Goal: Information Seeking & Learning: Check status

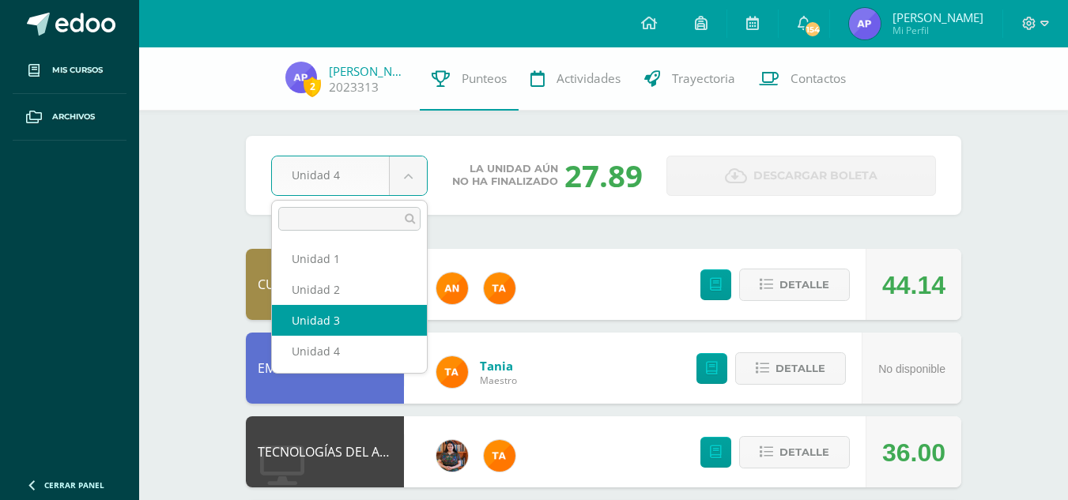
select select "Unidad 3"
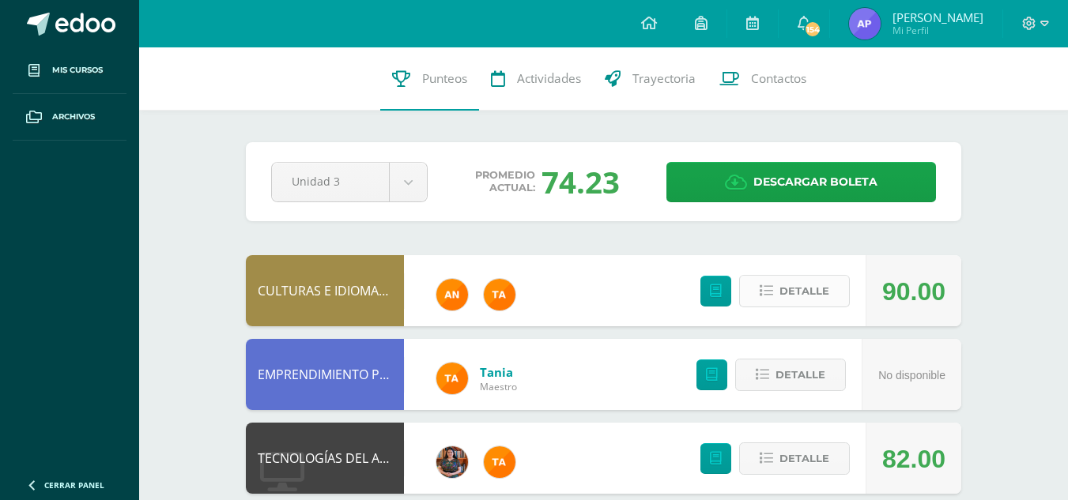
click at [790, 292] on span "Detalle" at bounding box center [804, 291] width 50 height 29
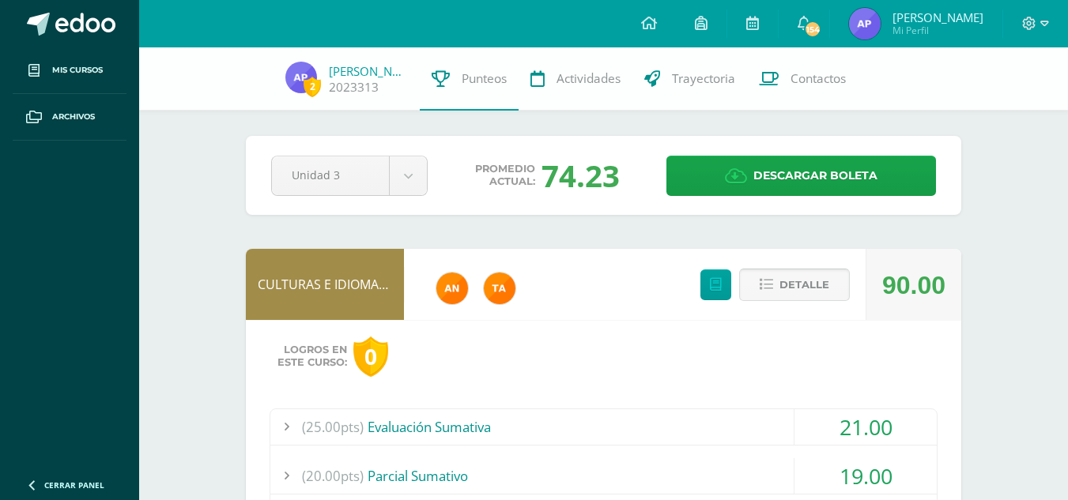
scroll to position [254, 0]
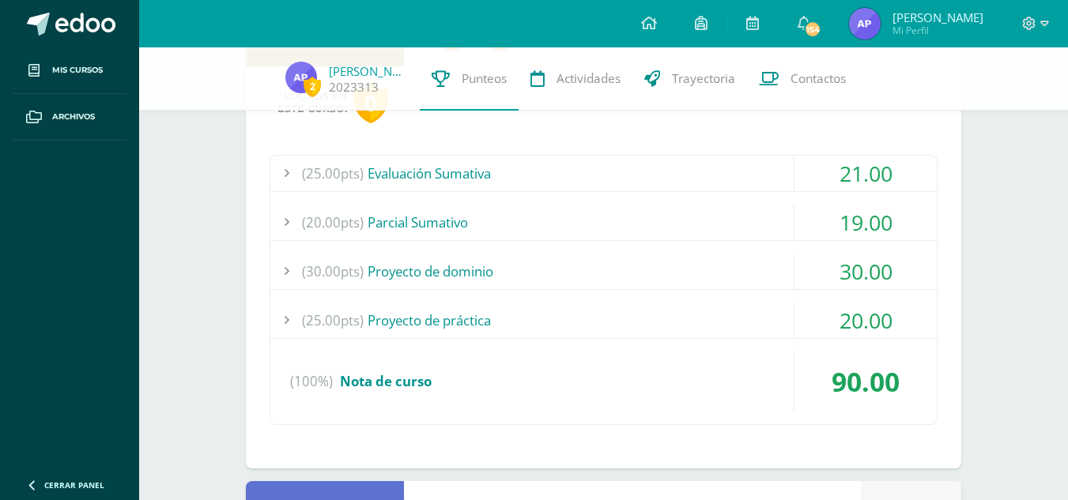
click at [583, 168] on div "(25.00pts) Evaluación Sumativa" at bounding box center [603, 174] width 666 height 36
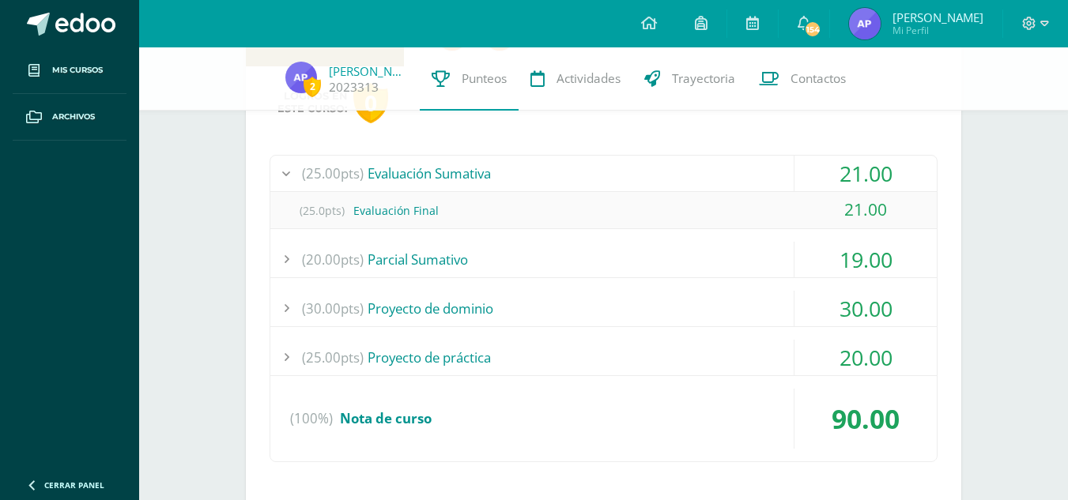
click at [583, 168] on div "(25.00pts) Evaluación Sumativa" at bounding box center [603, 174] width 666 height 36
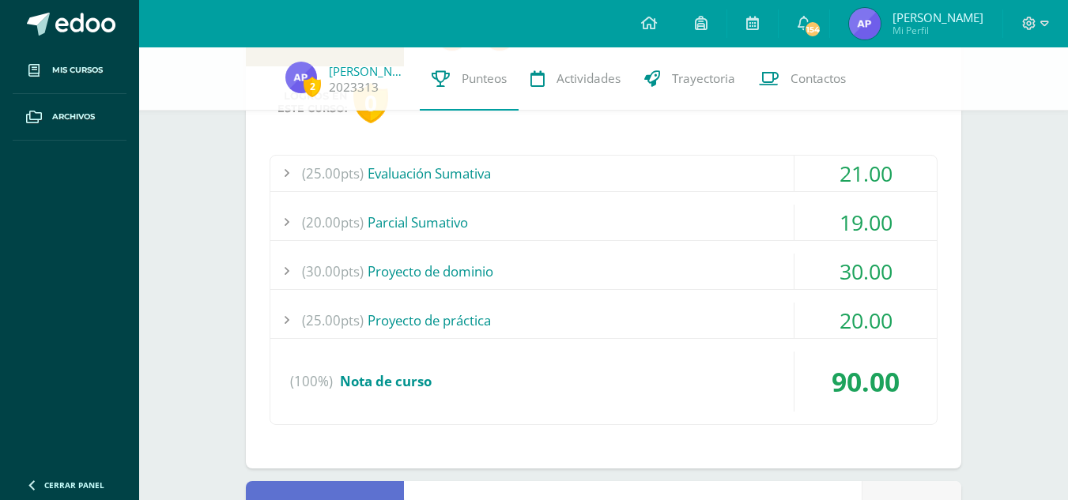
click at [566, 224] on div "(20.00pts) [GEOGRAPHIC_DATA]" at bounding box center [603, 223] width 666 height 36
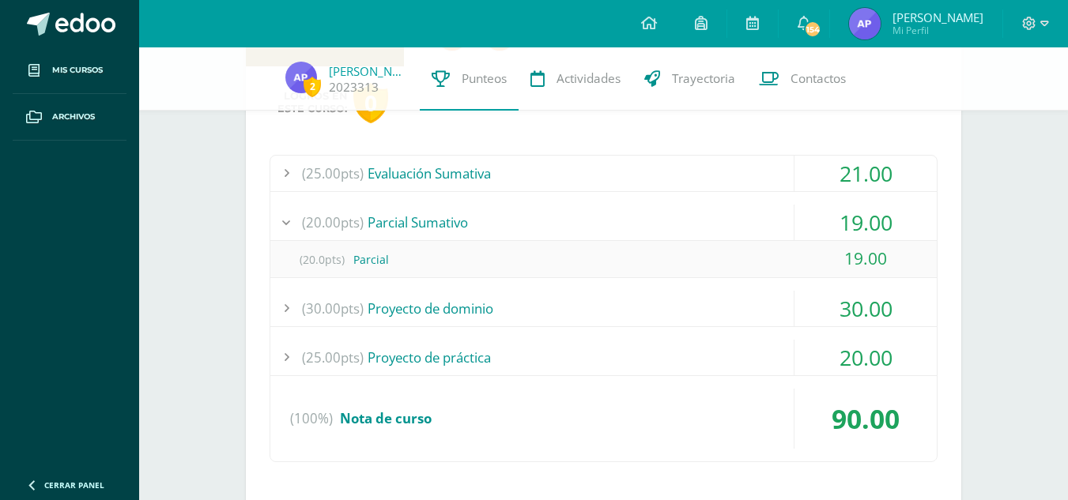
click at [566, 224] on div "(20.00pts) [GEOGRAPHIC_DATA]" at bounding box center [603, 223] width 666 height 36
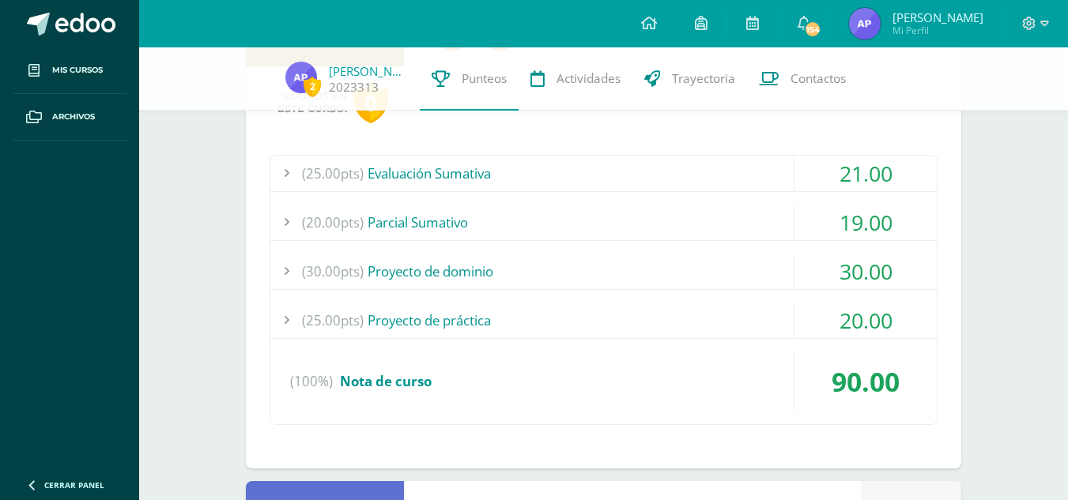
click at [554, 273] on div "(30.00pts) Proyecto de dominio" at bounding box center [603, 272] width 666 height 36
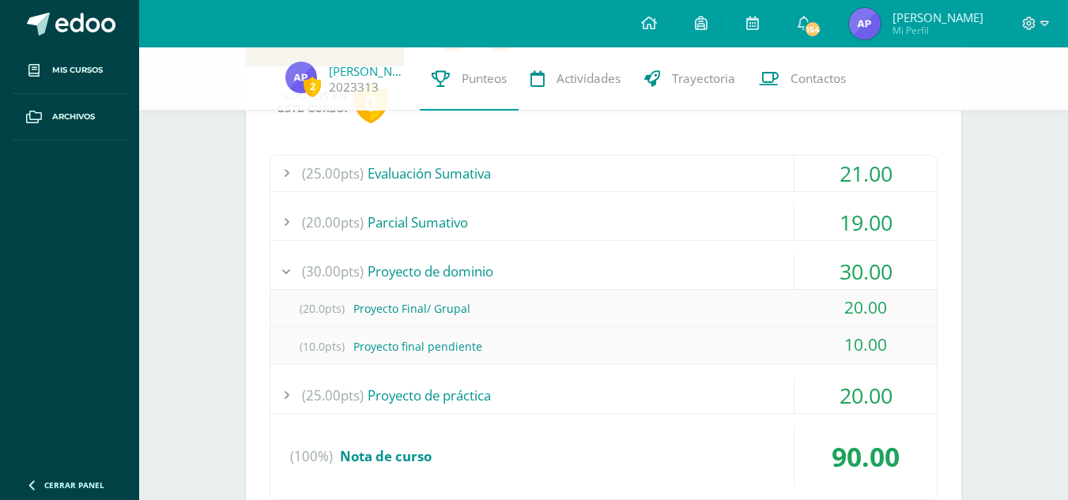
click at [554, 273] on div "(30.00pts) Proyecto de dominio" at bounding box center [603, 272] width 666 height 36
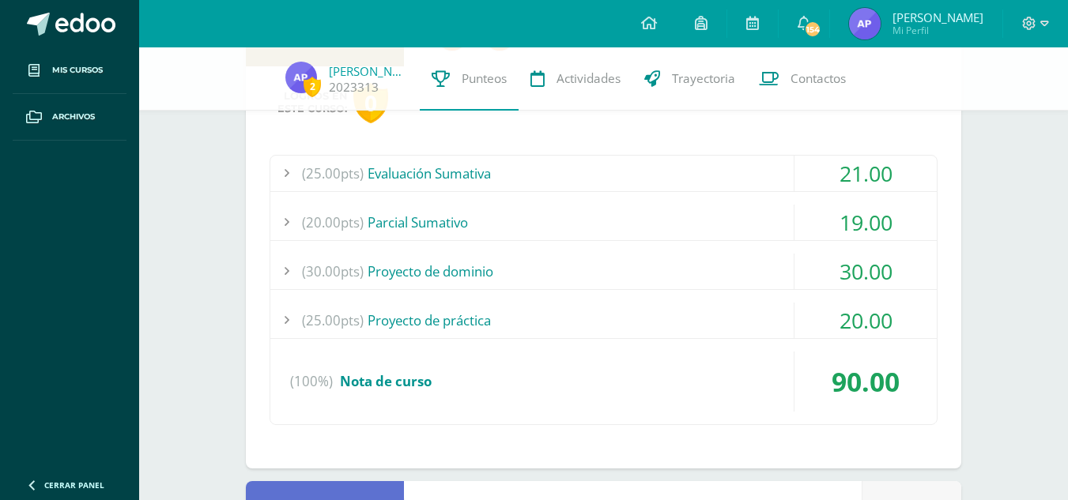
click at [554, 273] on div "(30.00pts) Proyecto de dominio" at bounding box center [603, 272] width 666 height 36
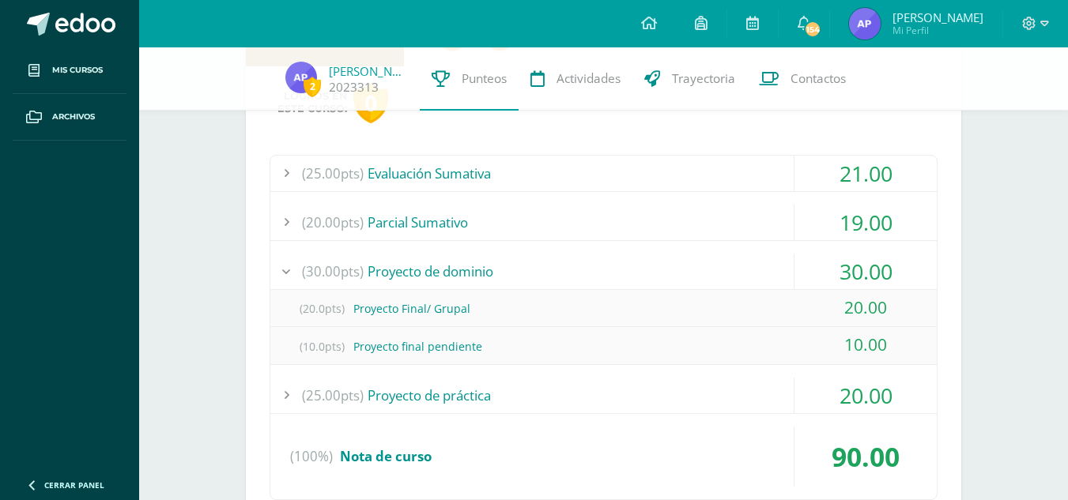
click at [554, 273] on div "(30.00pts) Proyecto de dominio" at bounding box center [603, 272] width 666 height 36
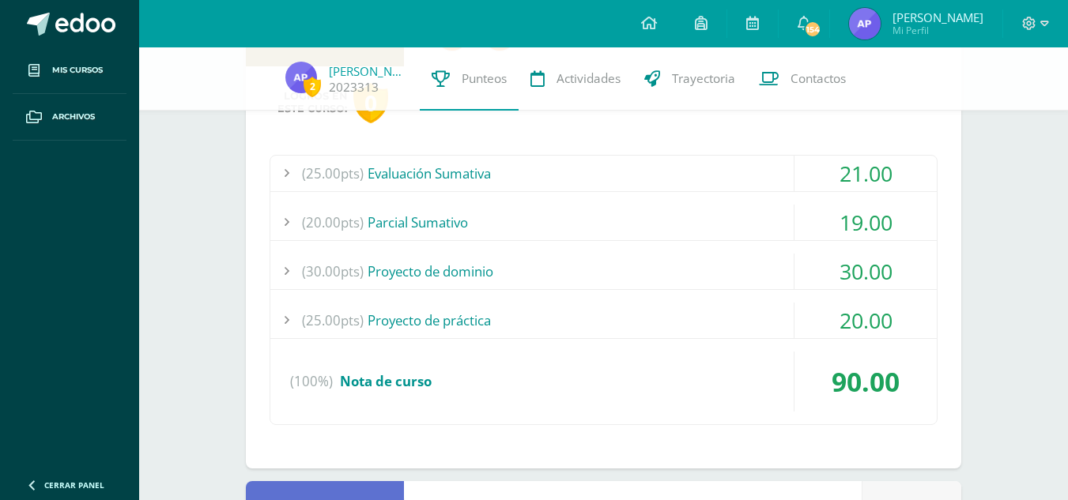
click at [534, 329] on div "(25.00pts) Proyecto de práctica" at bounding box center [603, 321] width 666 height 36
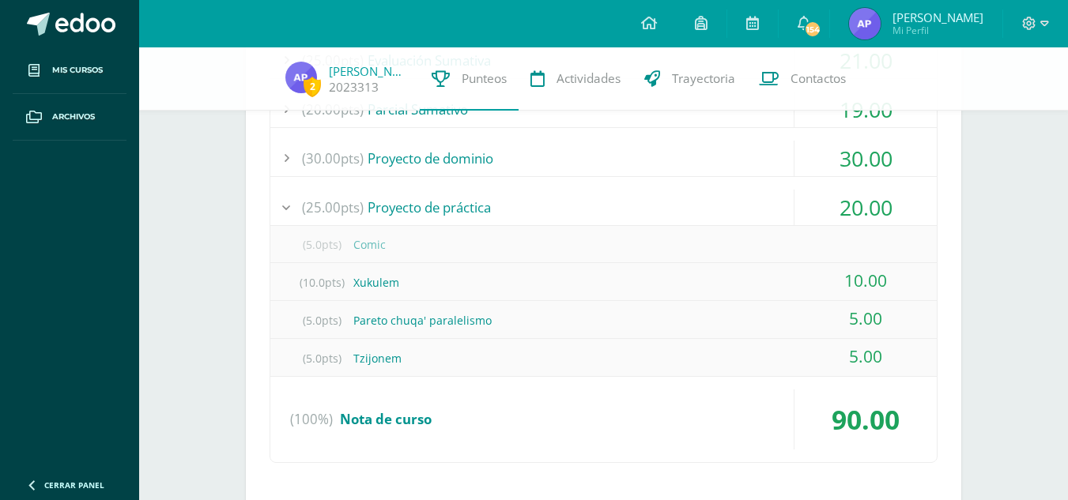
scroll to position [368, 0]
click at [437, 229] on div "(5.0pts) Comic" at bounding box center [603, 244] width 666 height 36
click at [379, 237] on div "(5.0pts) Comic" at bounding box center [603, 244] width 666 height 36
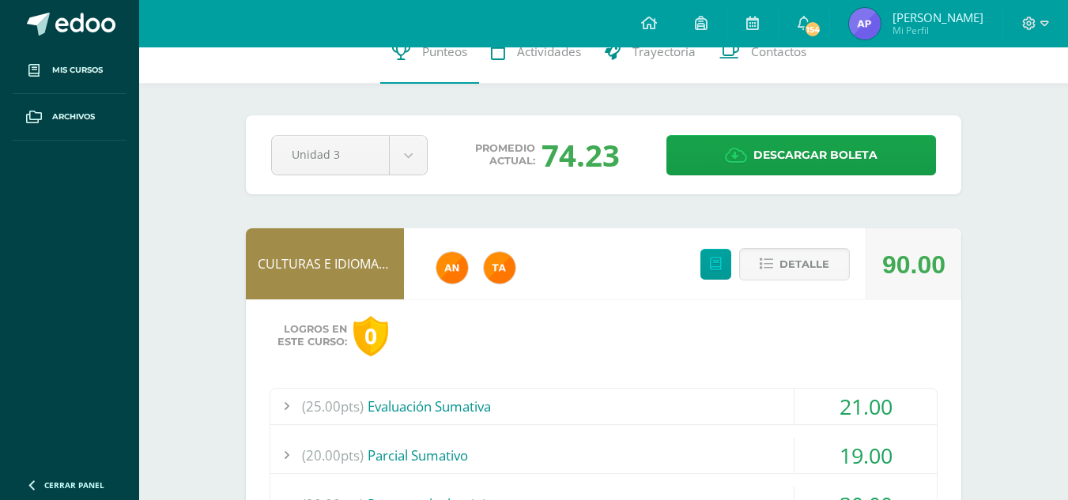
scroll to position [0, 0]
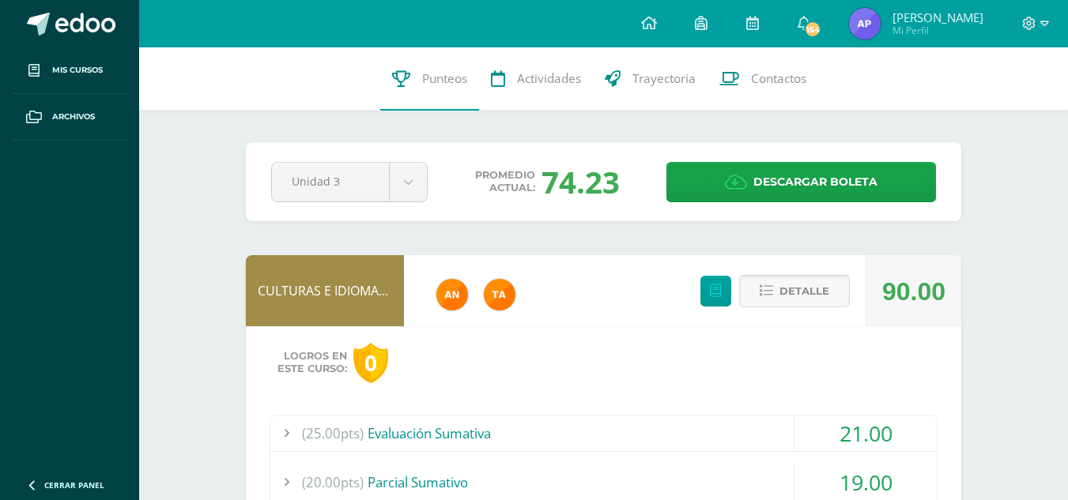
click at [805, 289] on span "Detalle" at bounding box center [804, 291] width 50 height 29
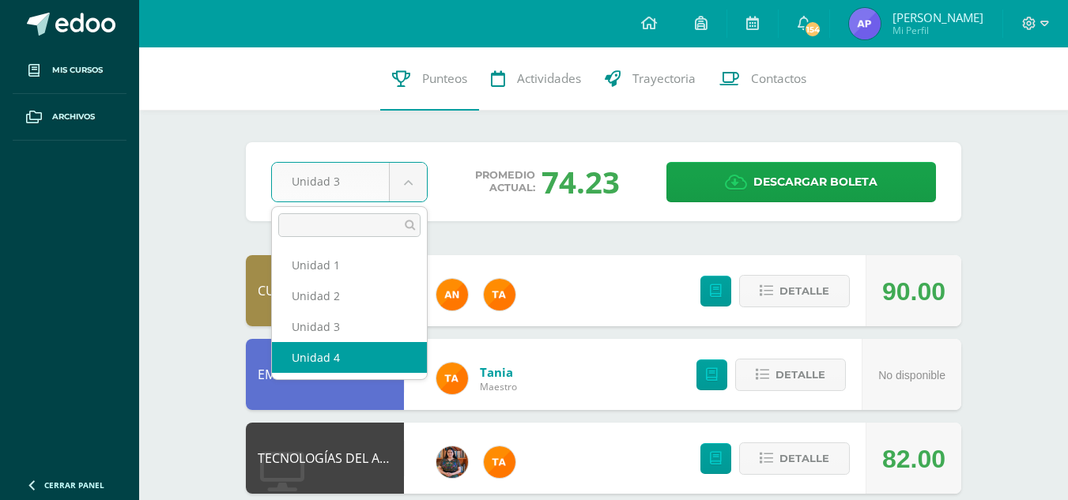
select select "Unidad 4"
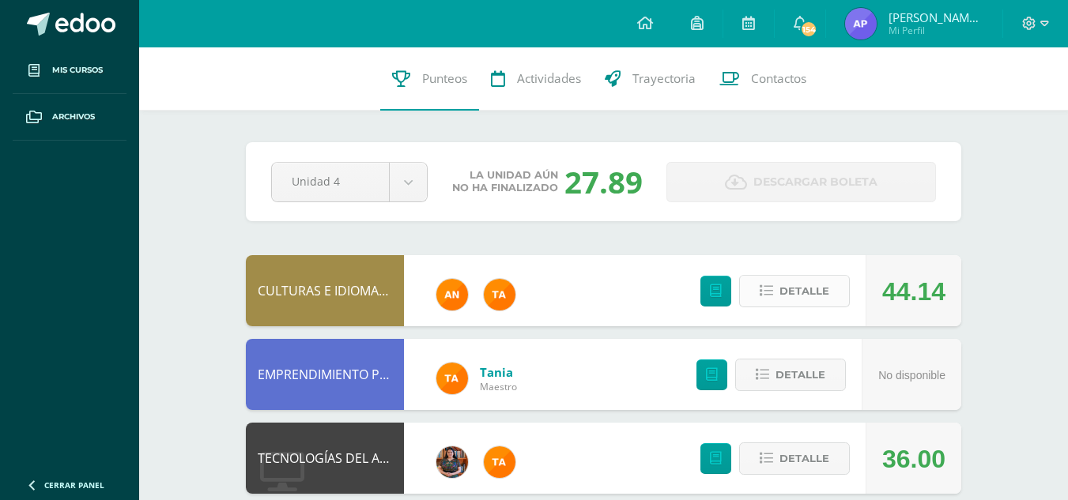
click at [813, 292] on span "Detalle" at bounding box center [804, 291] width 50 height 29
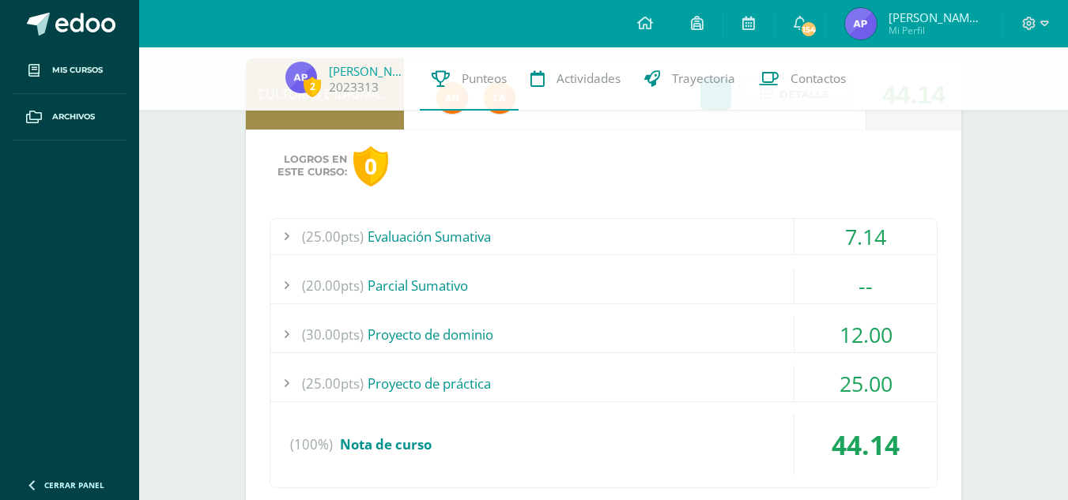
scroll to position [191, 0]
click at [680, 236] on div "(25.00pts) Evaluación Sumativa" at bounding box center [603, 236] width 666 height 36
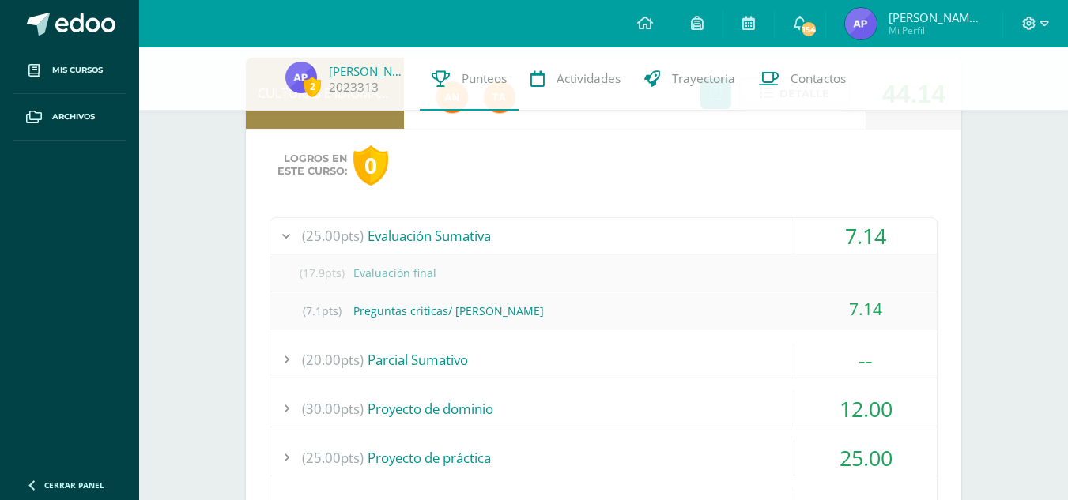
click at [680, 236] on div "(25.00pts) Evaluación Sumativa" at bounding box center [603, 236] width 666 height 36
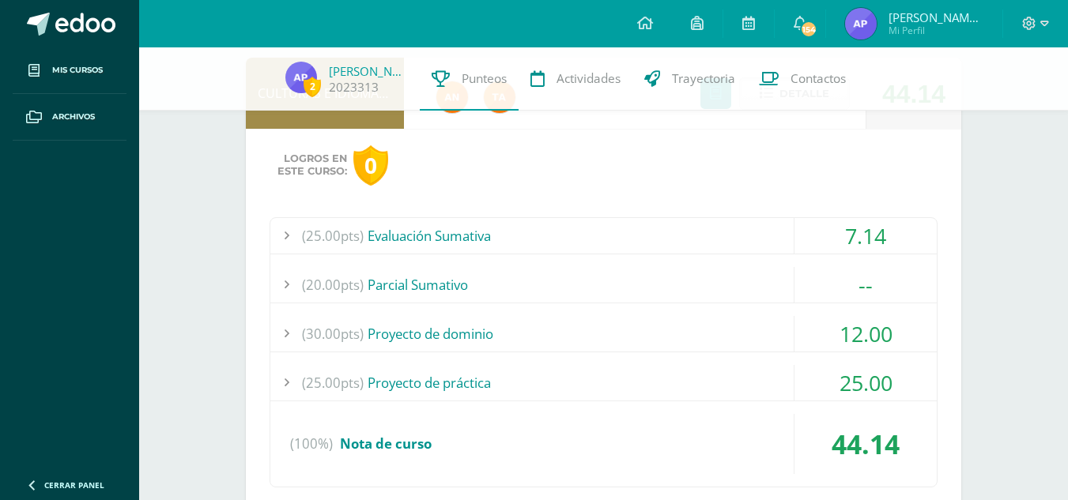
click at [666, 299] on div "(20.00pts) [GEOGRAPHIC_DATA]" at bounding box center [603, 285] width 666 height 36
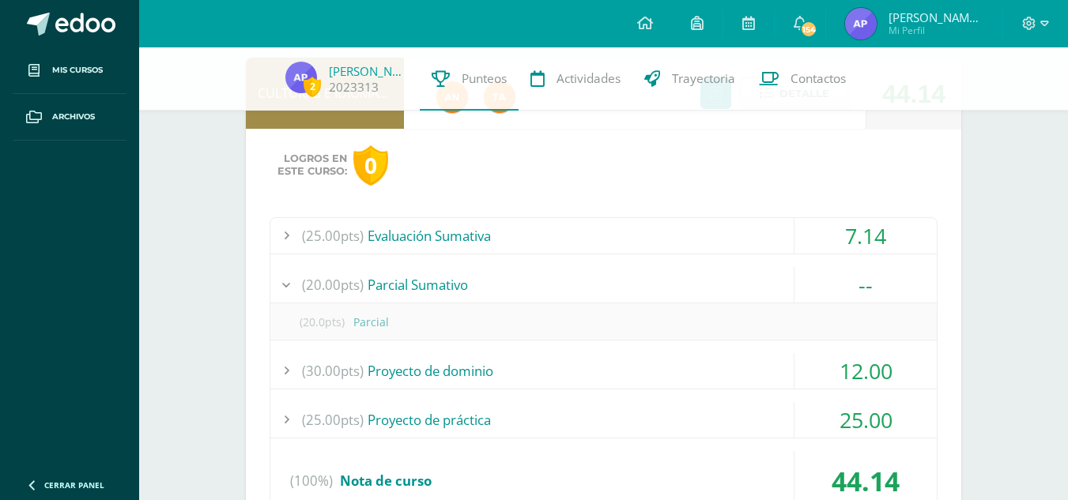
click at [691, 281] on div "(20.00pts) [GEOGRAPHIC_DATA]" at bounding box center [603, 285] width 666 height 36
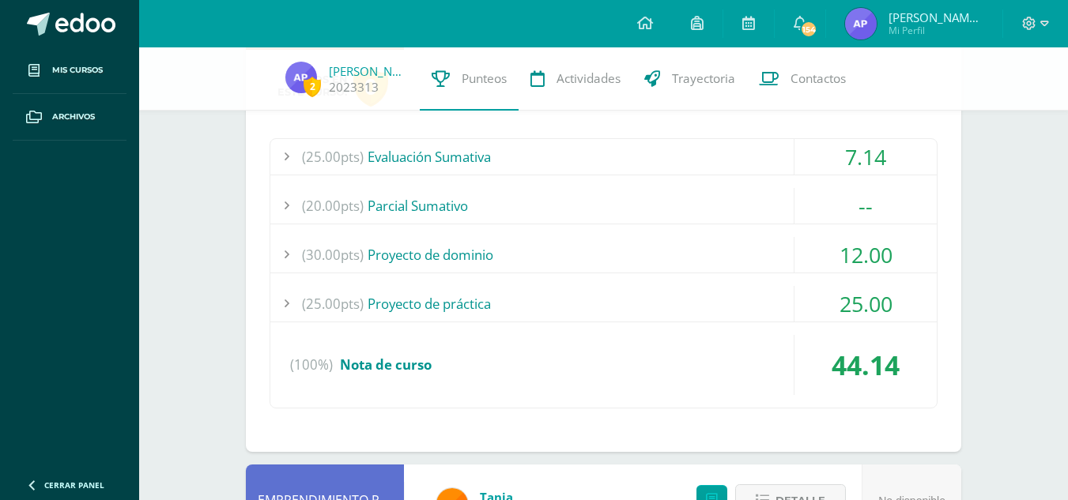
scroll to position [271, 0]
click at [696, 254] on div "(30.00pts) Proyecto de dominio" at bounding box center [603, 254] width 666 height 36
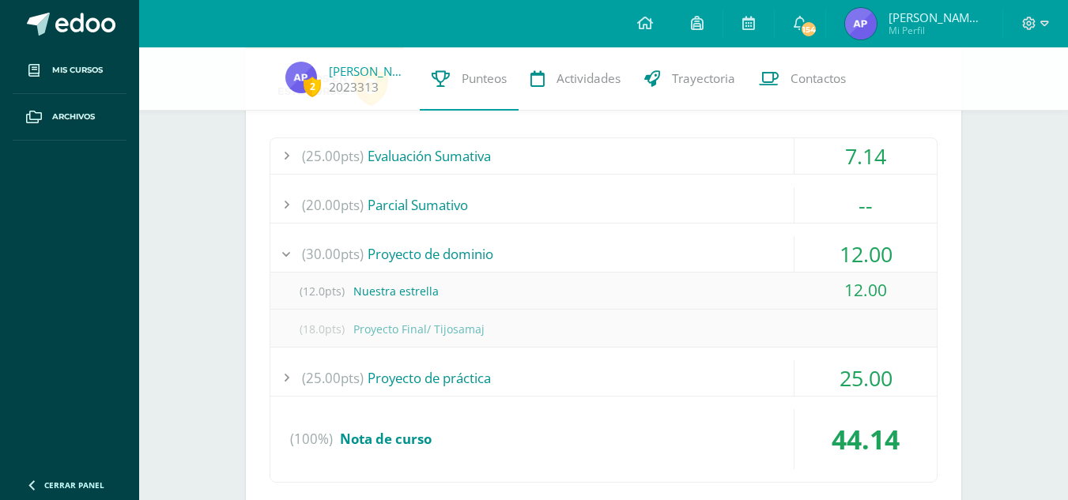
click at [696, 254] on div "(30.00pts) Proyecto de dominio" at bounding box center [603, 254] width 666 height 36
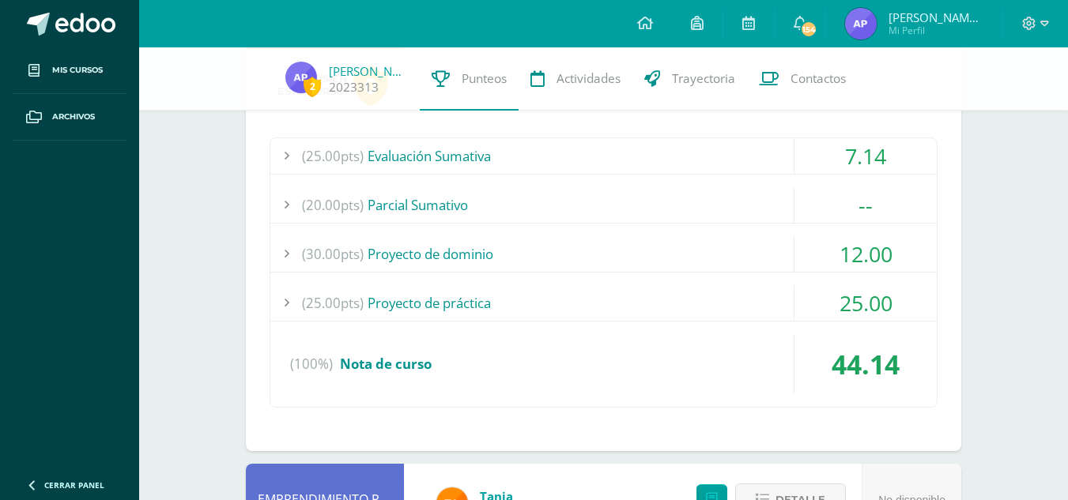
click at [692, 305] on div "(25.00pts) Proyecto de práctica" at bounding box center [603, 303] width 666 height 36
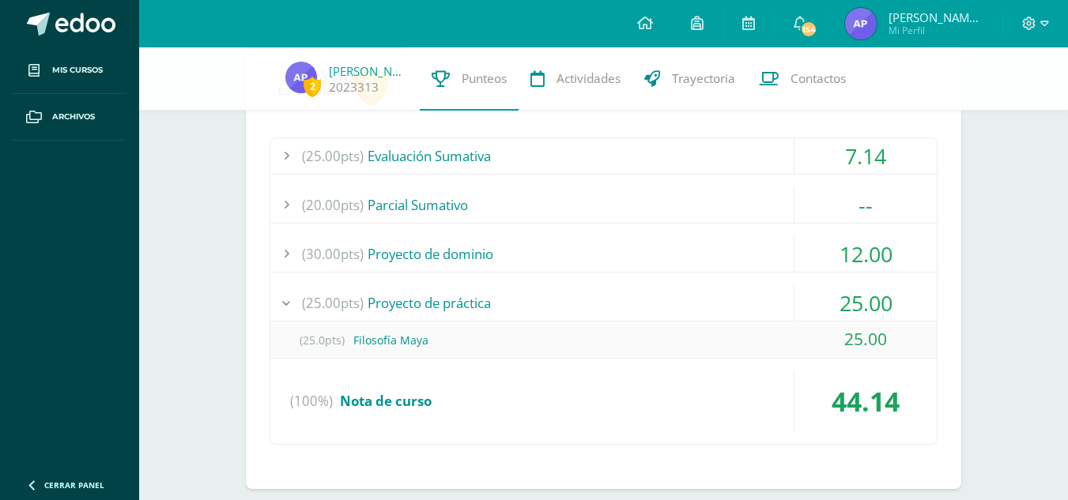
click at [692, 305] on div "(25.00pts) Proyecto de práctica" at bounding box center [603, 303] width 666 height 36
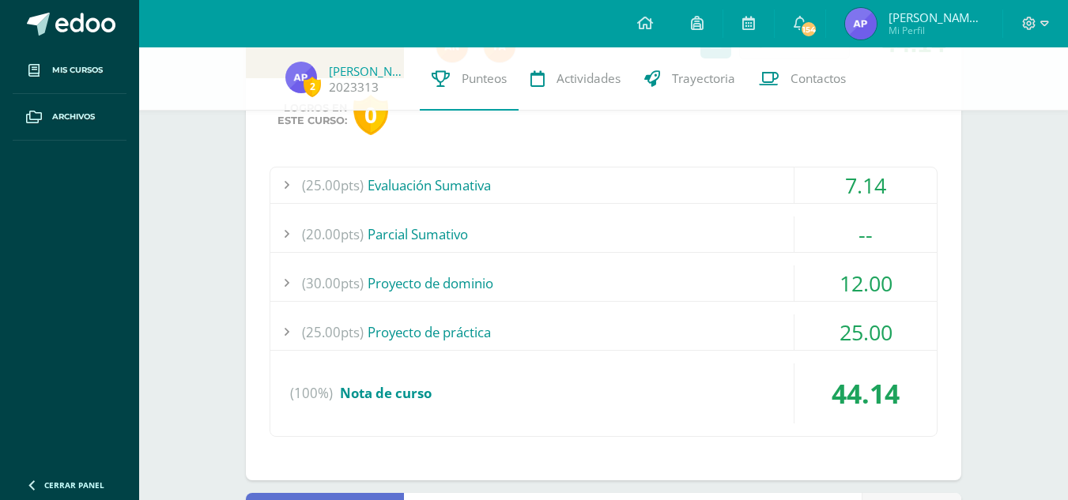
scroll to position [240, 0]
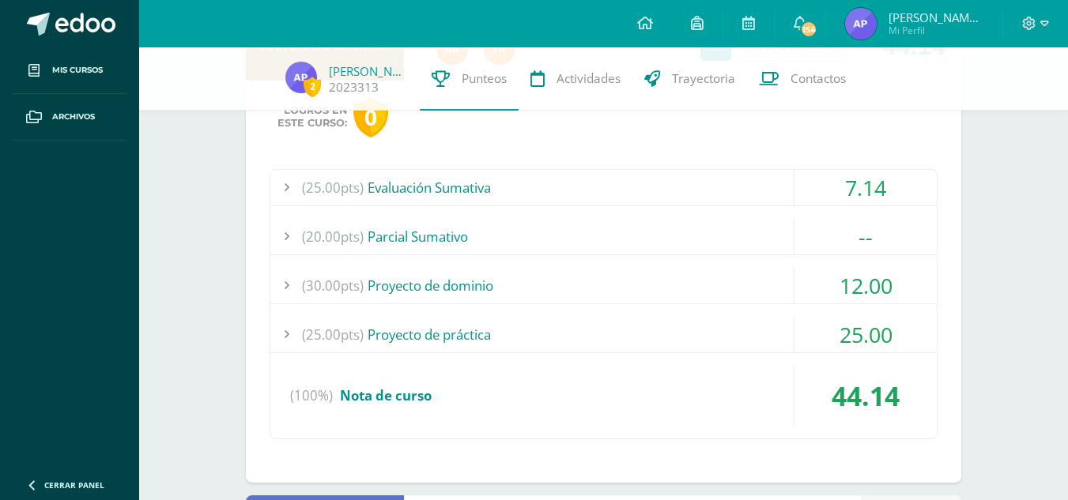
click at [692, 294] on div "(30.00pts) Proyecto de dominio" at bounding box center [603, 286] width 666 height 36
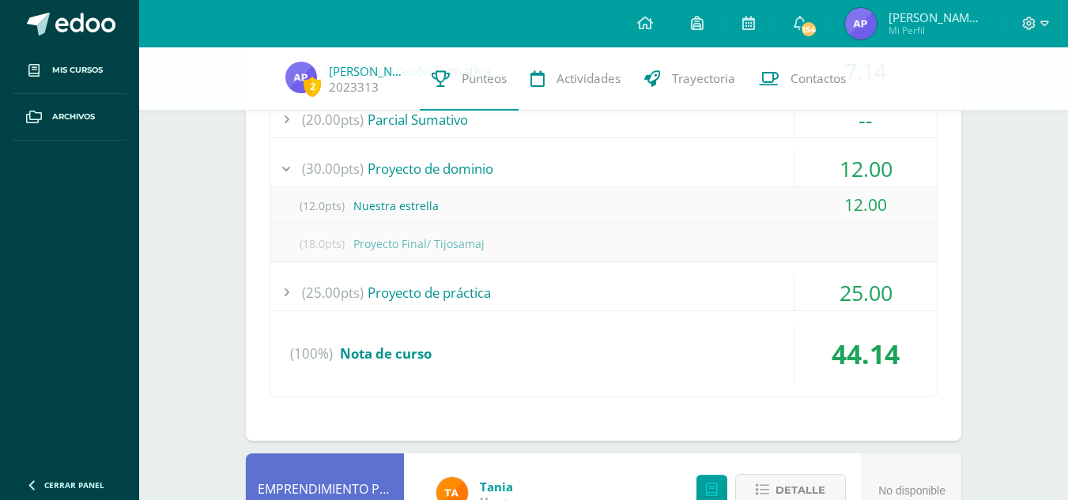
scroll to position [357, 0]
click at [445, 284] on div "(25.00pts) Proyecto de práctica" at bounding box center [603, 292] width 666 height 36
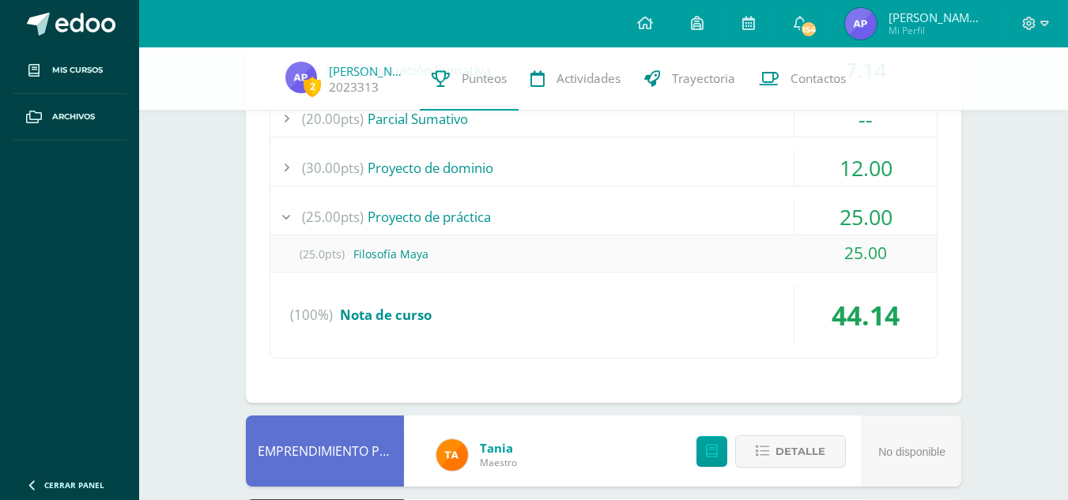
click at [496, 216] on div "(25.00pts) Proyecto de práctica" at bounding box center [603, 217] width 666 height 36
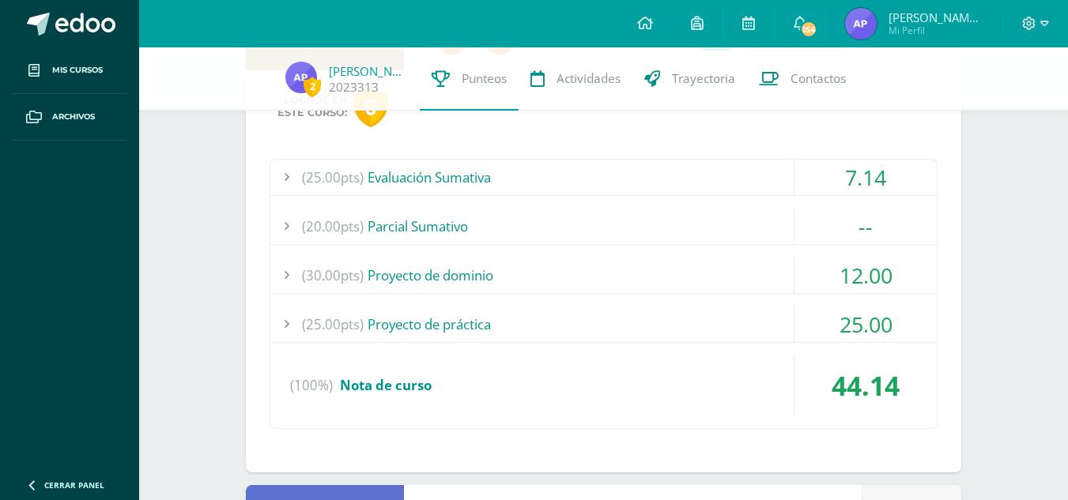
scroll to position [238, 0]
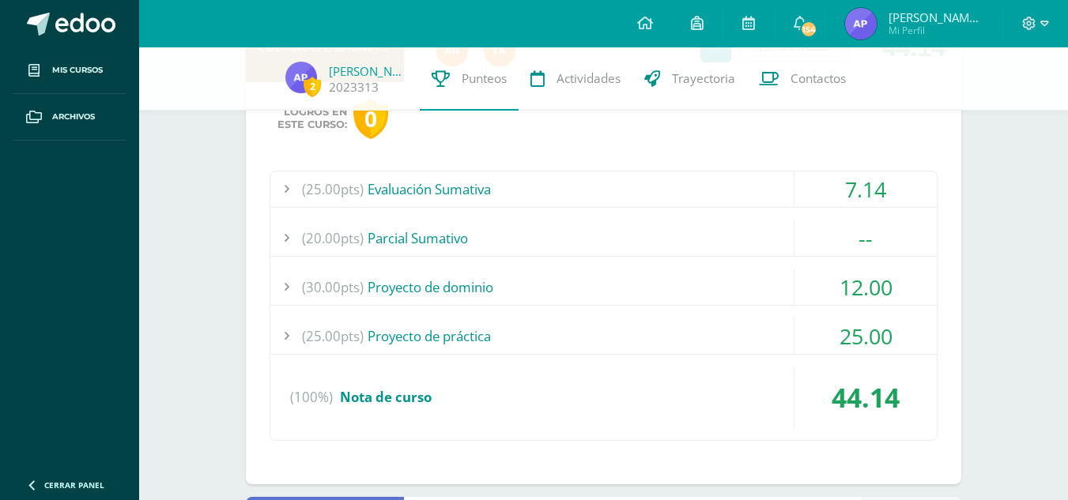
click at [560, 182] on div "(25.00pts) Evaluación Sumativa" at bounding box center [603, 190] width 666 height 36
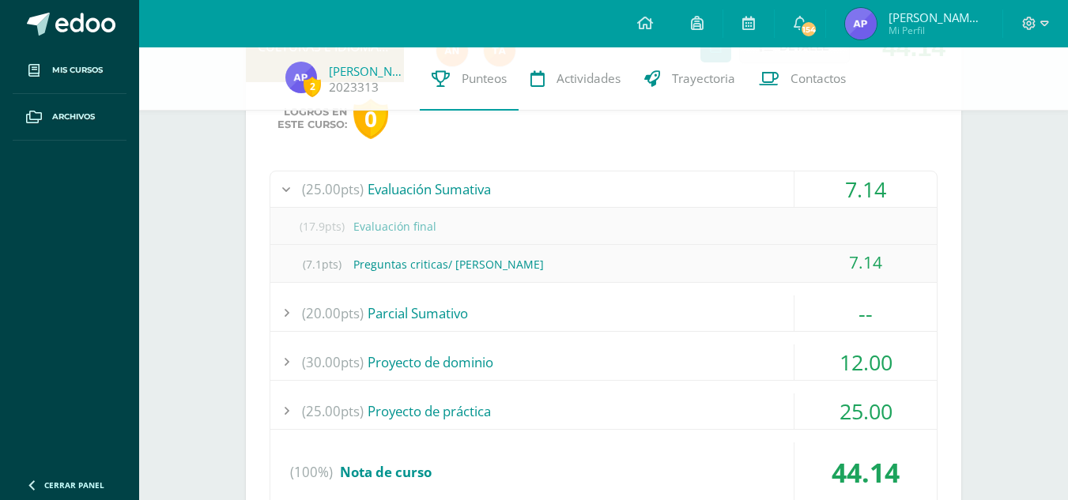
click at [560, 182] on div "(25.00pts) Evaluación Sumativa" at bounding box center [603, 190] width 666 height 36
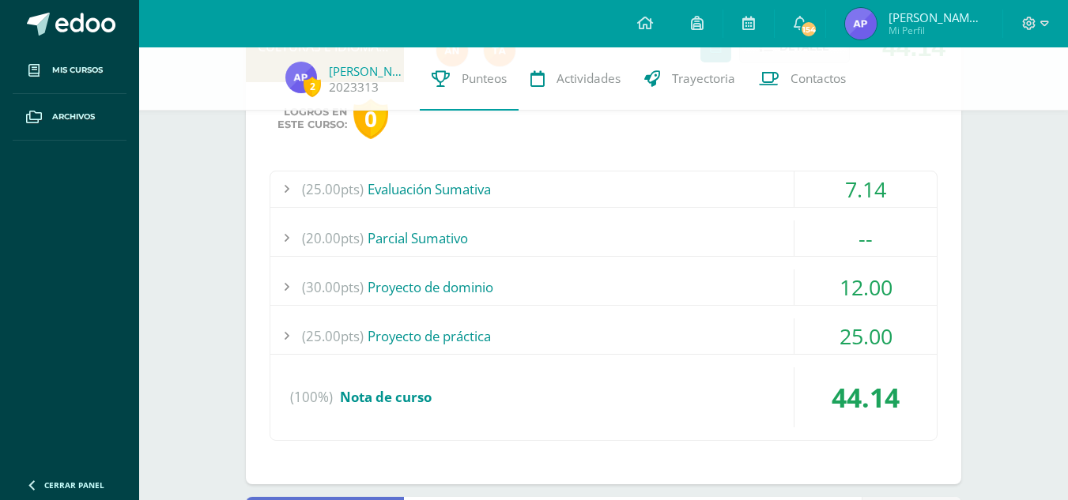
click at [498, 188] on div "(25.00pts) Evaluación Sumativa" at bounding box center [603, 190] width 666 height 36
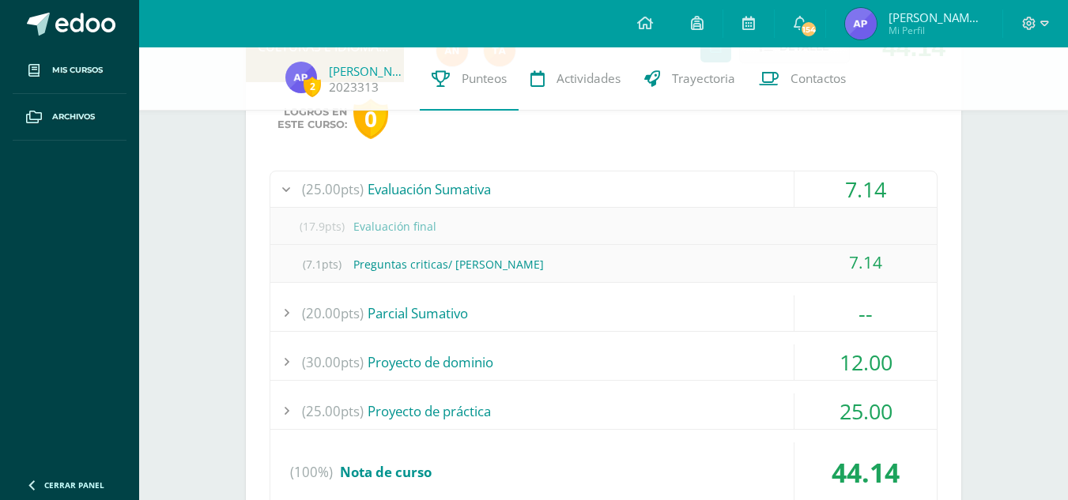
click at [498, 188] on div "(25.00pts) Evaluación Sumativa" at bounding box center [603, 190] width 666 height 36
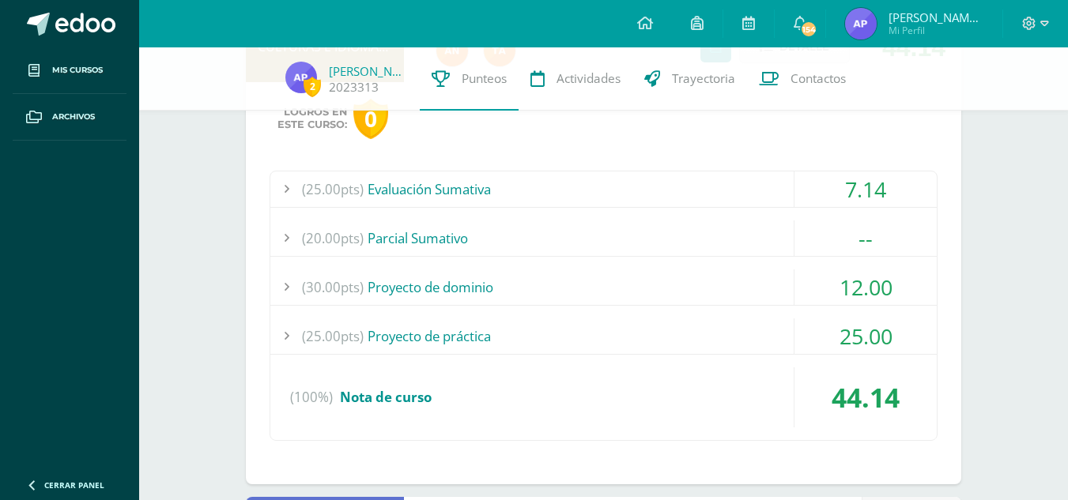
click at [492, 240] on div "(20.00pts) [GEOGRAPHIC_DATA]" at bounding box center [603, 239] width 666 height 36
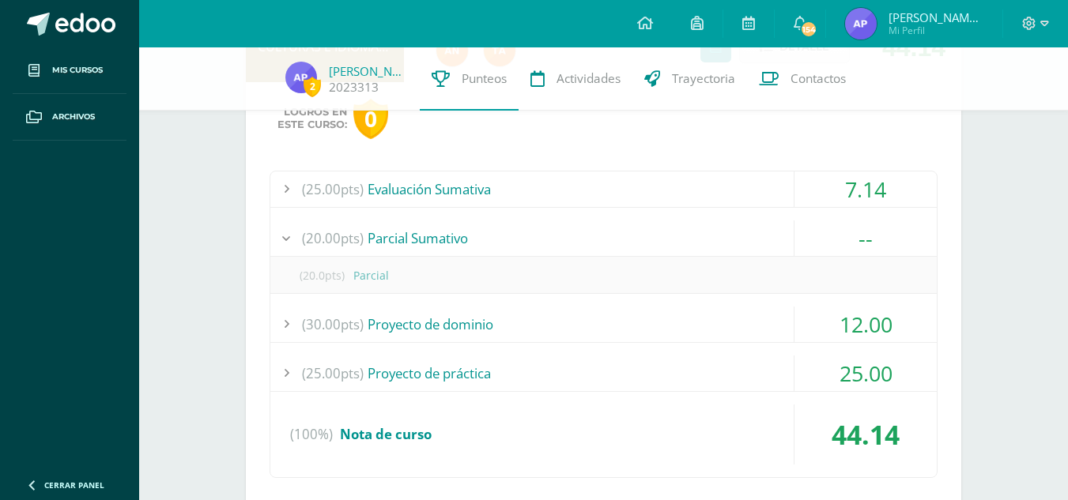
click at [492, 240] on div "(20.00pts) [GEOGRAPHIC_DATA]" at bounding box center [603, 239] width 666 height 36
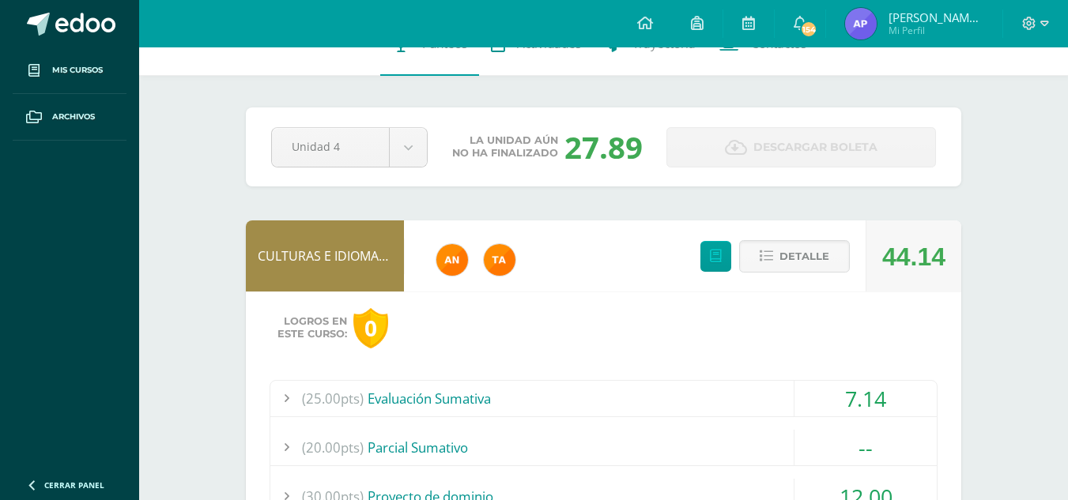
scroll to position [0, 0]
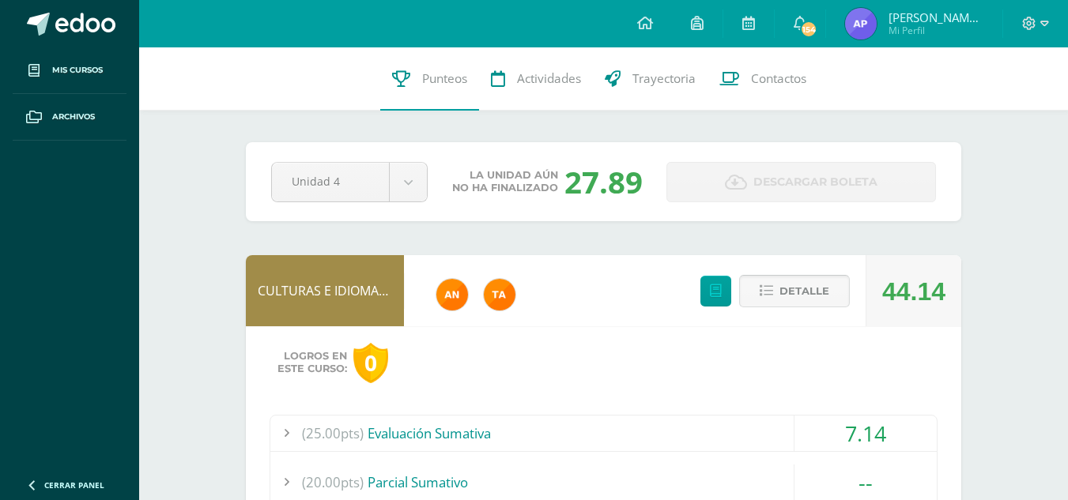
click at [785, 303] on span "Detalle" at bounding box center [804, 291] width 50 height 29
